Goal: Book appointment/travel/reservation

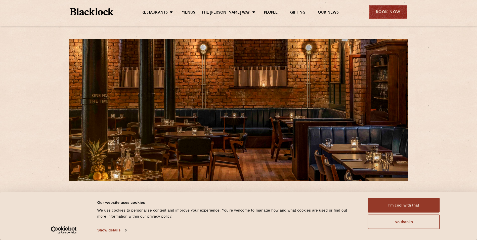
click at [377, 12] on div "Book Now" at bounding box center [389, 12] width 38 height 14
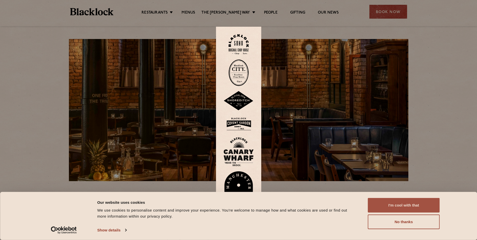
click at [383, 205] on button "I'm cool with that" at bounding box center [404, 205] width 72 height 15
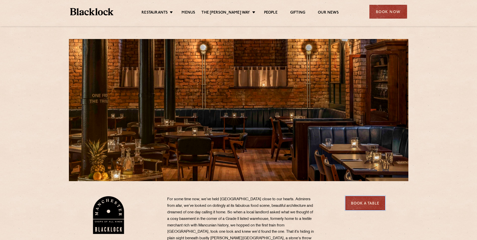
click at [356, 200] on link "Book a Table" at bounding box center [366, 203] width 40 height 14
